Goal: Information Seeking & Learning: Learn about a topic

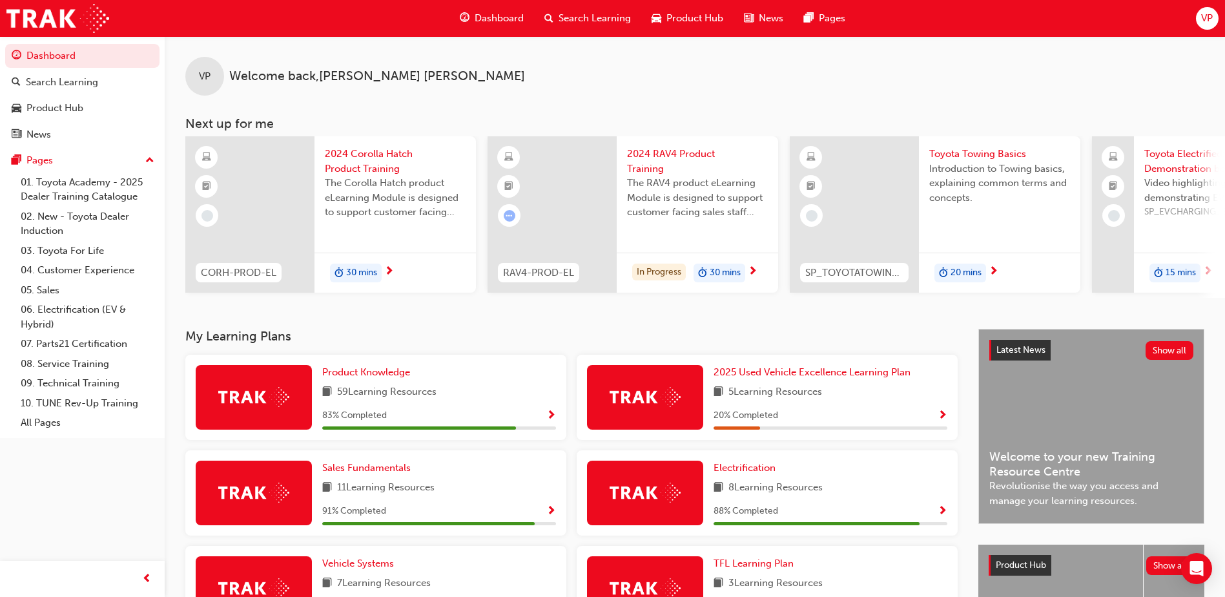
click at [1216, 14] on div "VP" at bounding box center [1207, 18] width 23 height 23
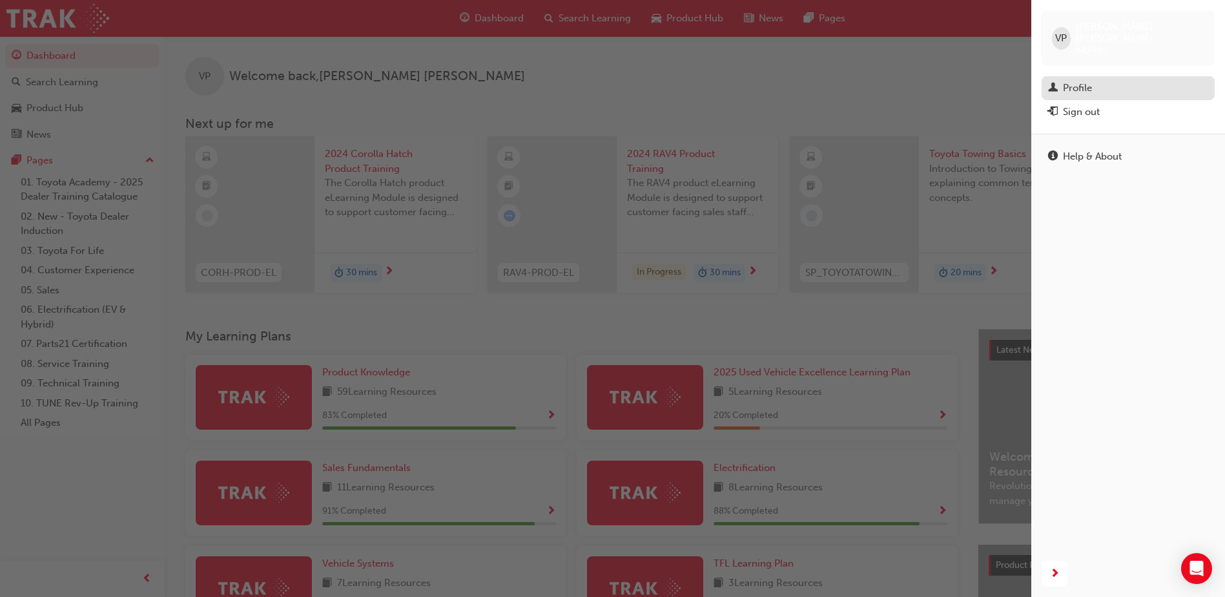
click at [1092, 81] on div "Profile" at bounding box center [1077, 88] width 29 height 15
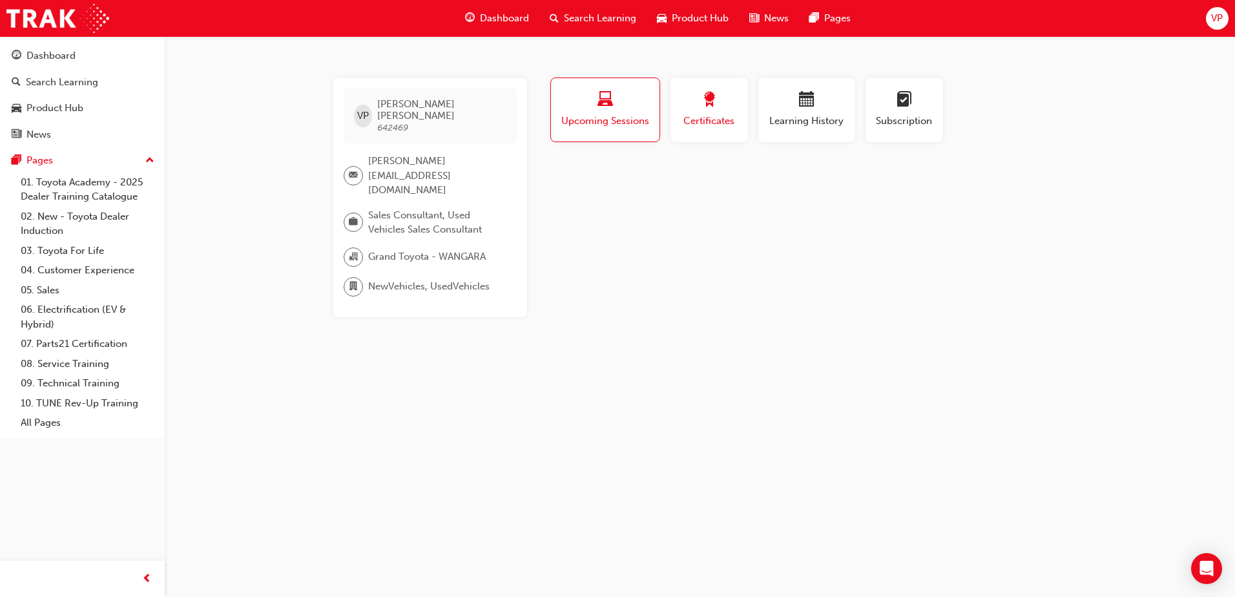
click at [709, 111] on div "Certificates" at bounding box center [709, 110] width 58 height 37
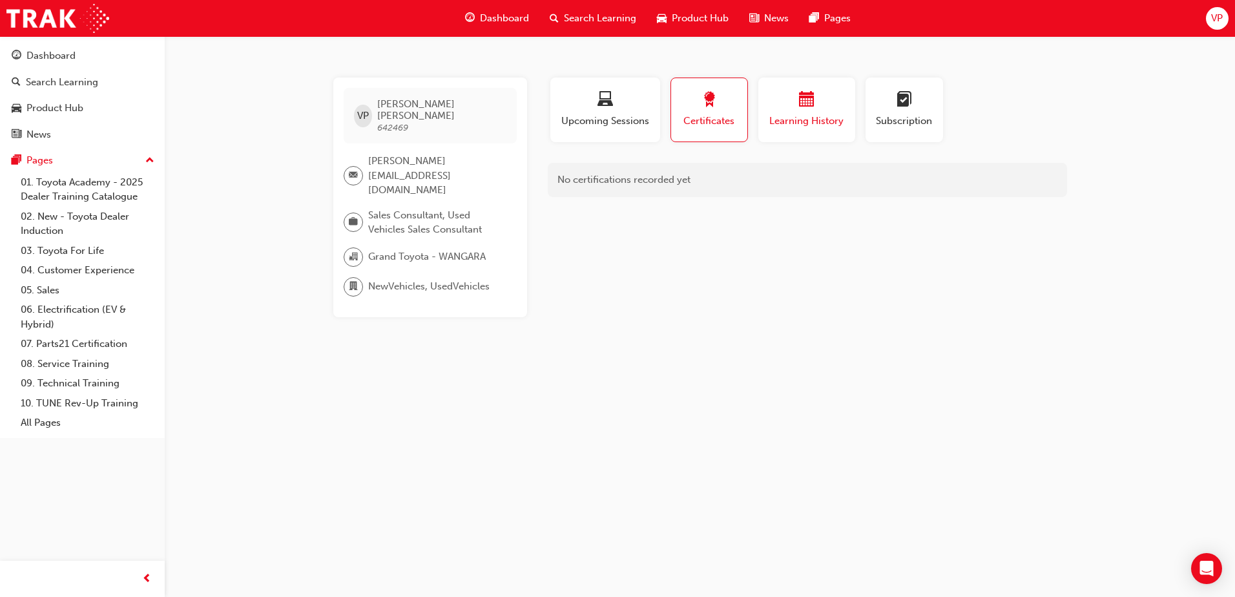
click at [811, 105] on span "calendar-icon" at bounding box center [807, 100] width 16 height 17
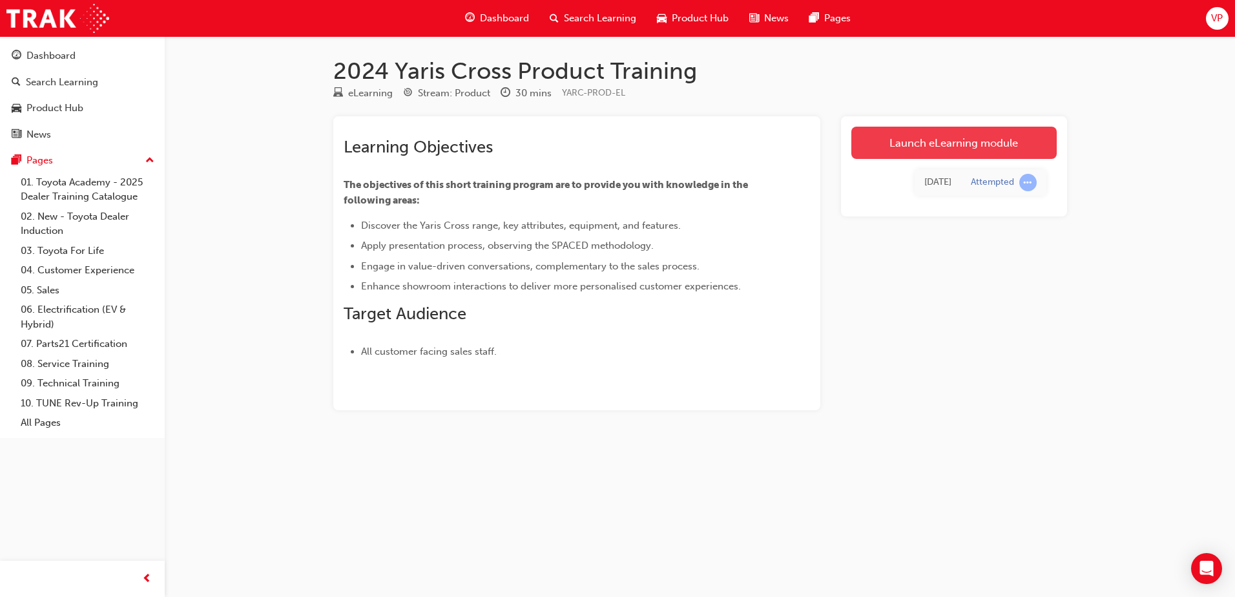
click at [958, 143] on link "Launch eLearning module" at bounding box center [953, 143] width 205 height 32
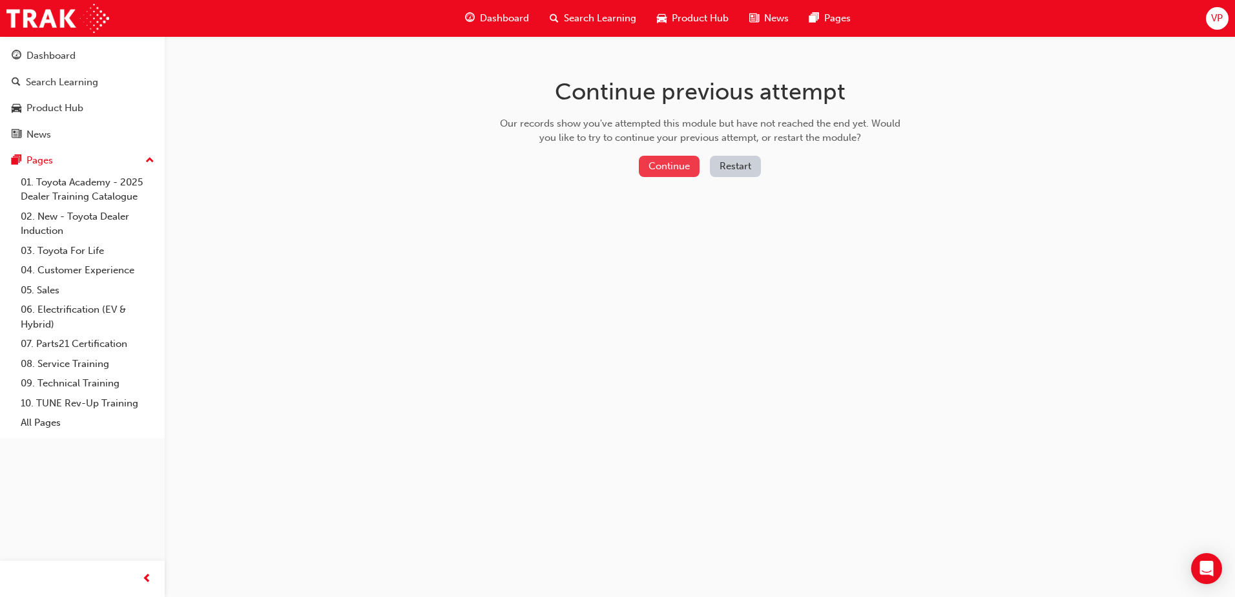
click at [675, 167] on button "Continue" at bounding box center [669, 166] width 61 height 21
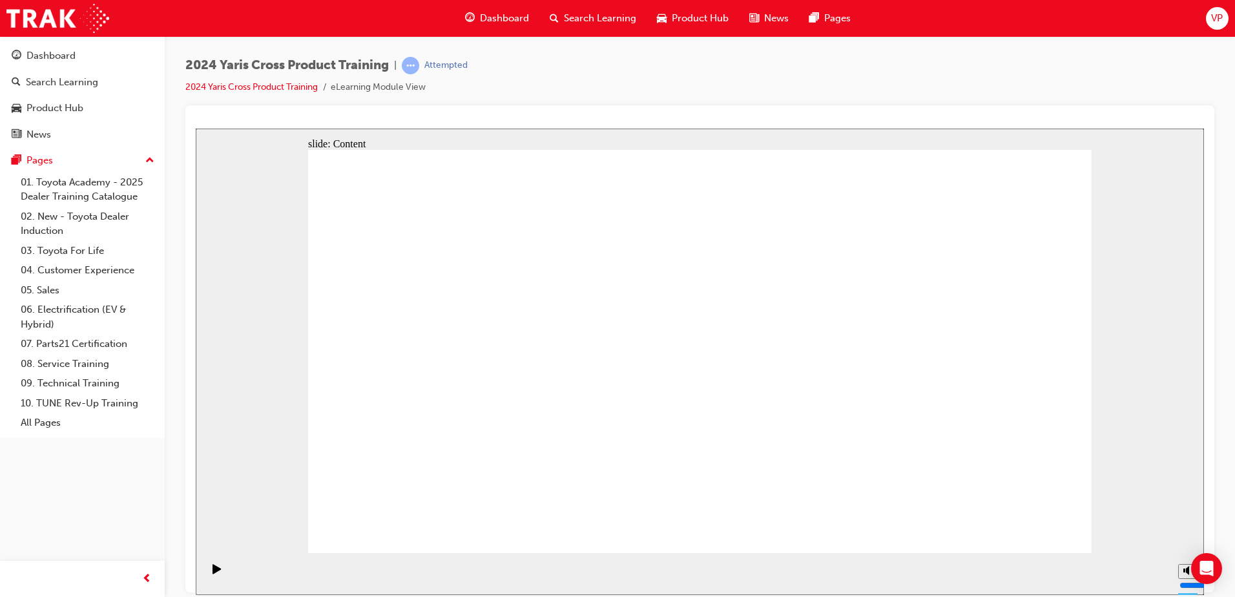
drag, startPoint x: 478, startPoint y: 242, endPoint x: 468, endPoint y: 214, distance: 29.4
